Goal: Book appointment/travel/reservation

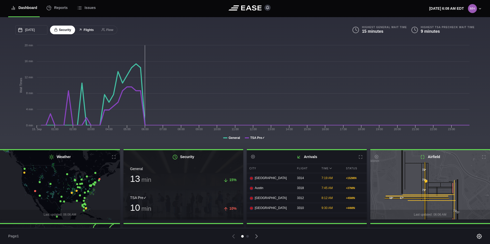
click at [89, 32] on button "Flights" at bounding box center [86, 30] width 23 height 9
